Goal: Information Seeking & Learning: Understand process/instructions

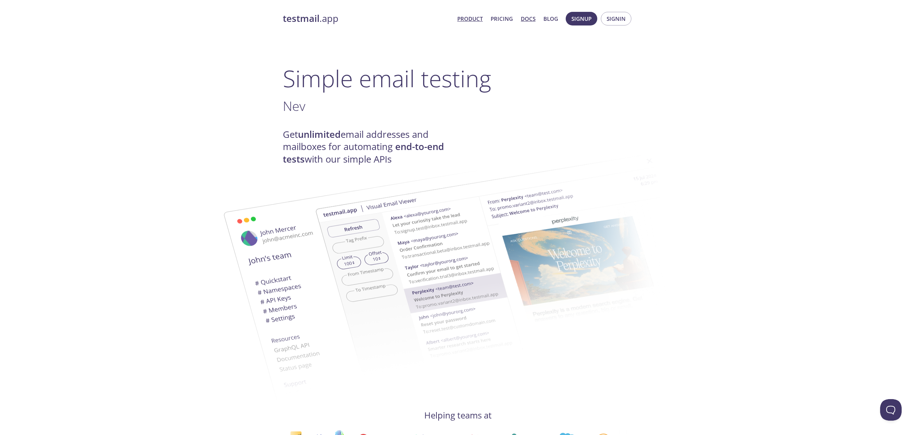
click at [528, 20] on link "Docs" at bounding box center [528, 18] width 15 height 9
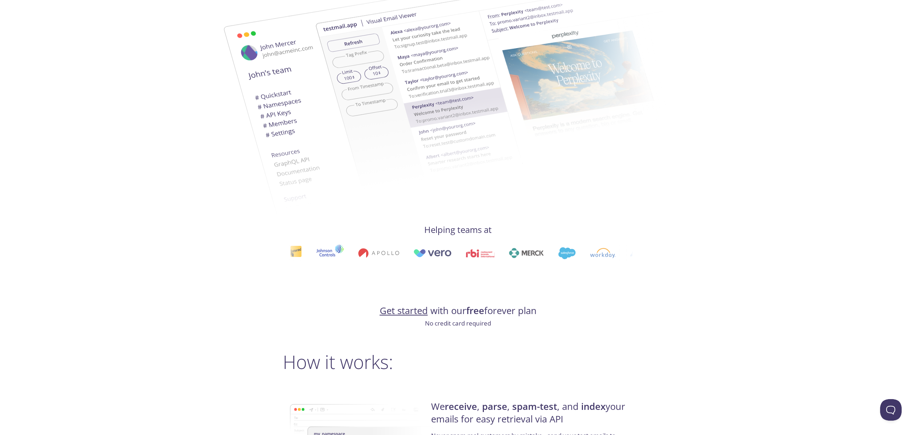
scroll to position [300, 0]
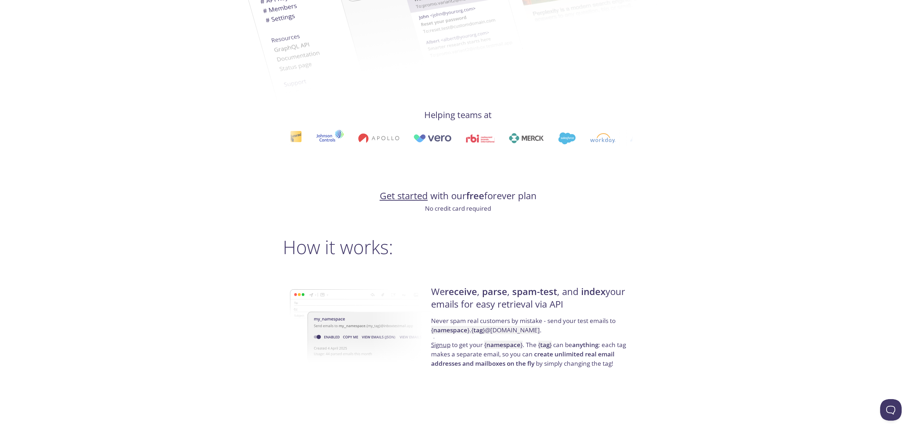
click at [405, 196] on link "Get started" at bounding box center [404, 195] width 48 height 13
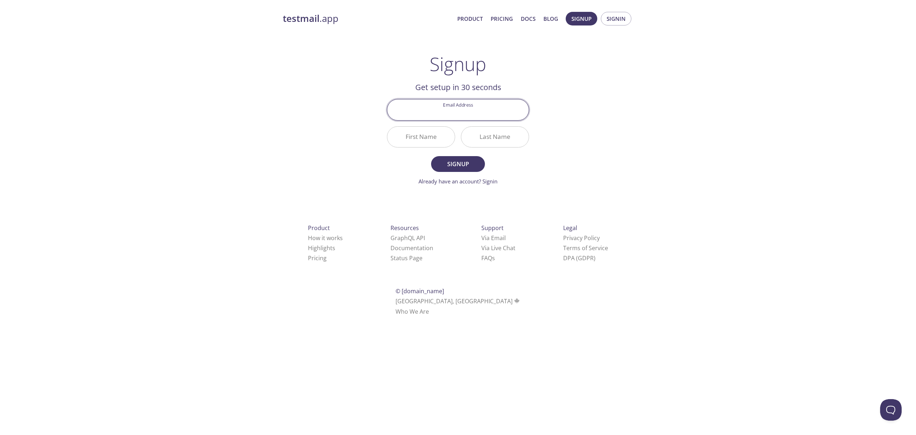
click at [493, 115] on input "Email Address" at bounding box center [457, 109] width 141 height 20
click at [304, 162] on div "testmail .app Product Pricing Docs Blog Signup Signin Signup Get setup in 30 se…" at bounding box center [457, 171] width 367 height 329
